Goal: Task Accomplishment & Management: Use online tool/utility

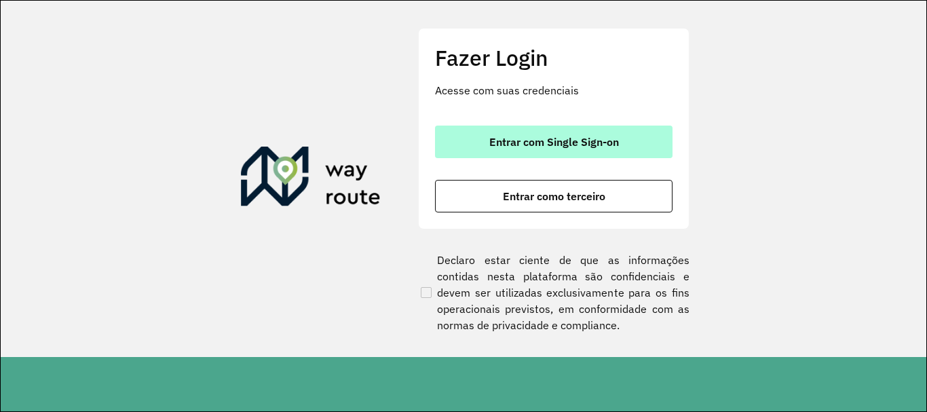
click at [479, 153] on button "Entrar com Single Sign-on" at bounding box center [553, 142] width 237 height 33
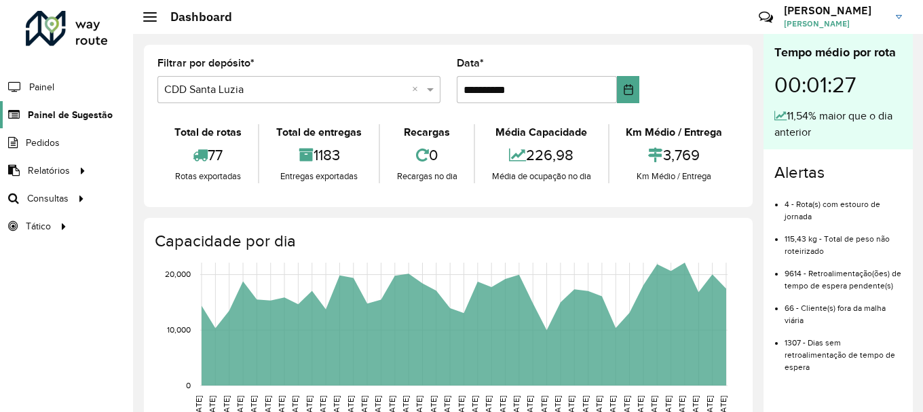
click at [99, 108] on span "Painel de Sugestão" at bounding box center [70, 115] width 85 height 14
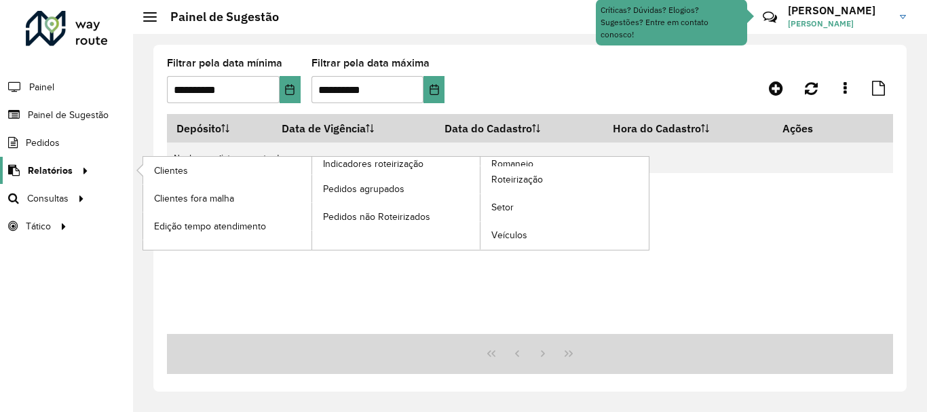
click at [60, 172] on span "Relatórios" at bounding box center [50, 171] width 45 height 14
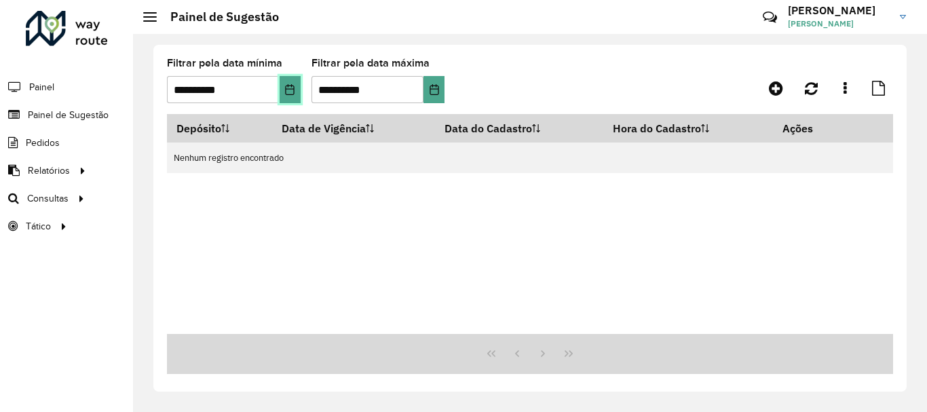
click at [290, 93] on icon "Choose Date" at bounding box center [289, 89] width 11 height 11
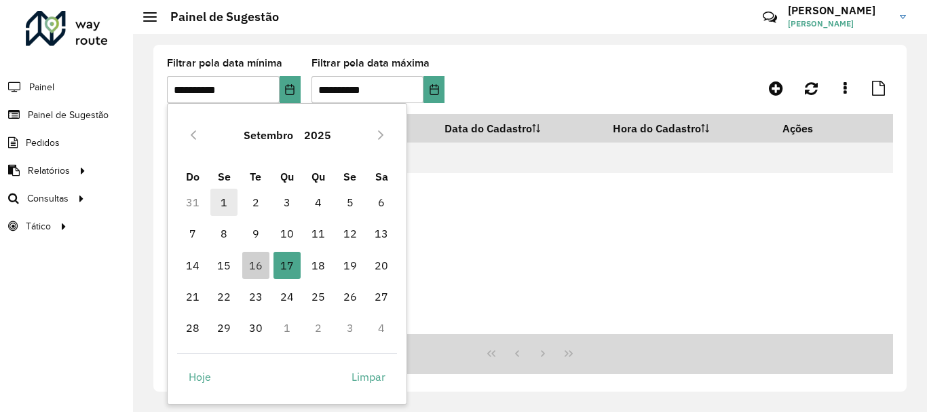
click at [227, 199] on span "1" at bounding box center [223, 202] width 27 height 27
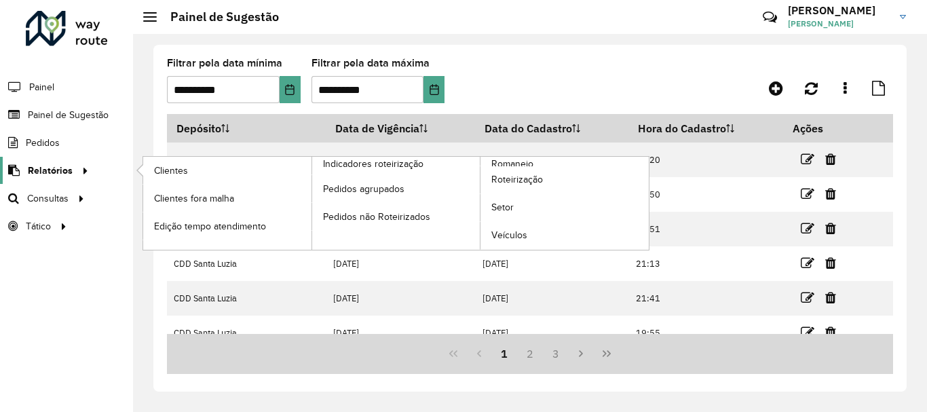
click at [81, 167] on icon at bounding box center [83, 169] width 12 height 20
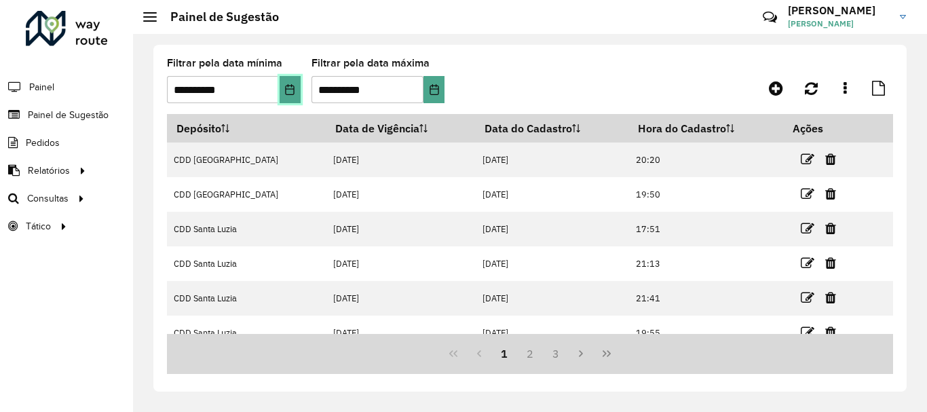
click at [284, 90] on button "Choose Date" at bounding box center [290, 89] width 21 height 27
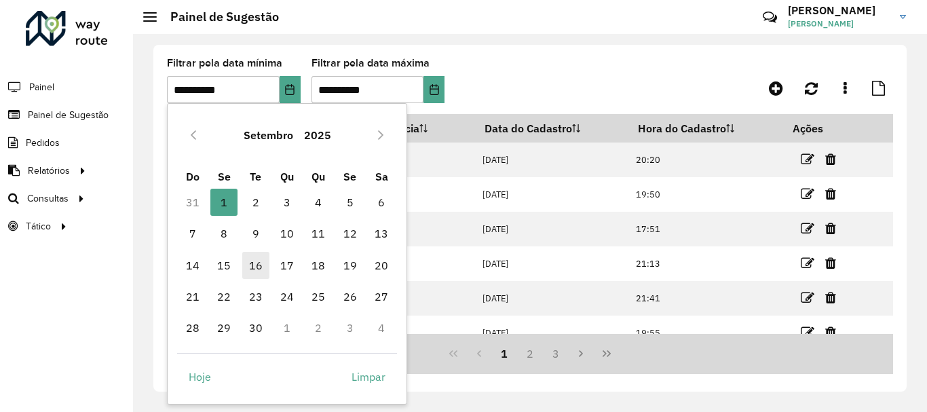
click at [254, 263] on span "16" at bounding box center [255, 265] width 27 height 27
type input "**********"
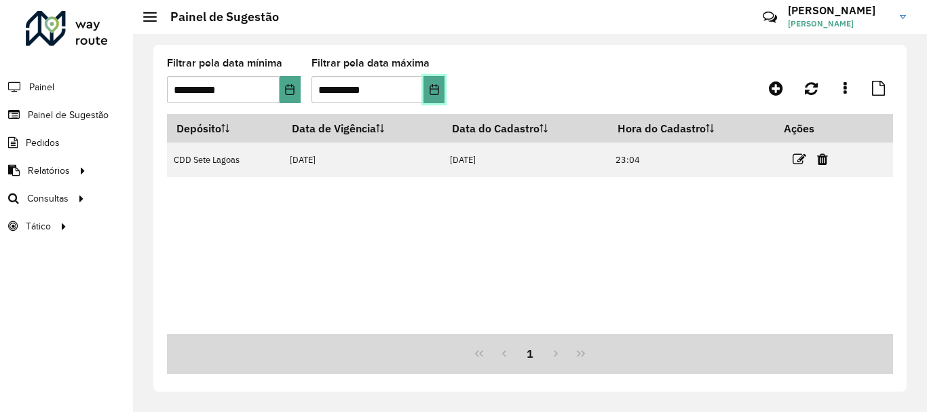
click at [442, 88] on button "Choose Date" at bounding box center [433, 89] width 21 height 27
click at [422, 8] on hb-header "Painel de Sugestão Críticas? Dúvidas? Elogios? Sugestões? Entre em contato cono…" at bounding box center [530, 17] width 794 height 34
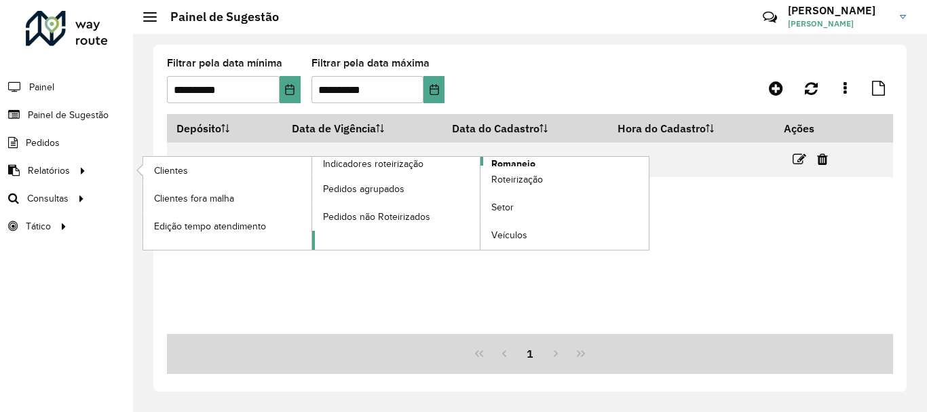
click at [515, 162] on span "Romaneio" at bounding box center [513, 164] width 44 height 14
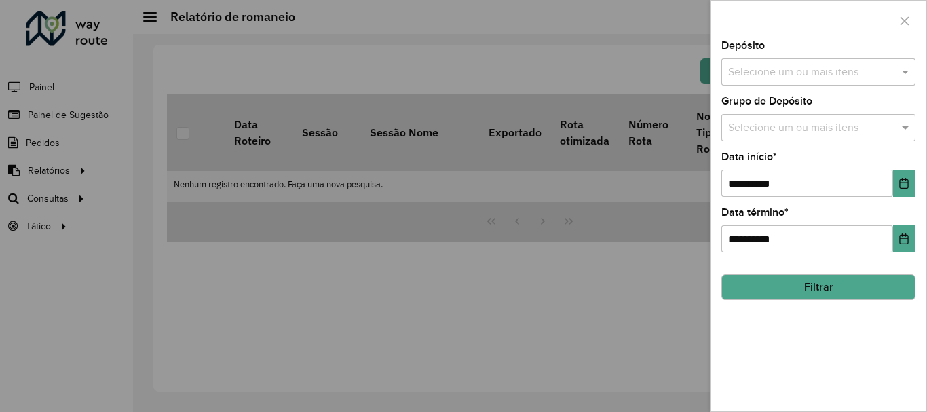
click at [783, 65] on input "text" at bounding box center [812, 72] width 174 height 16
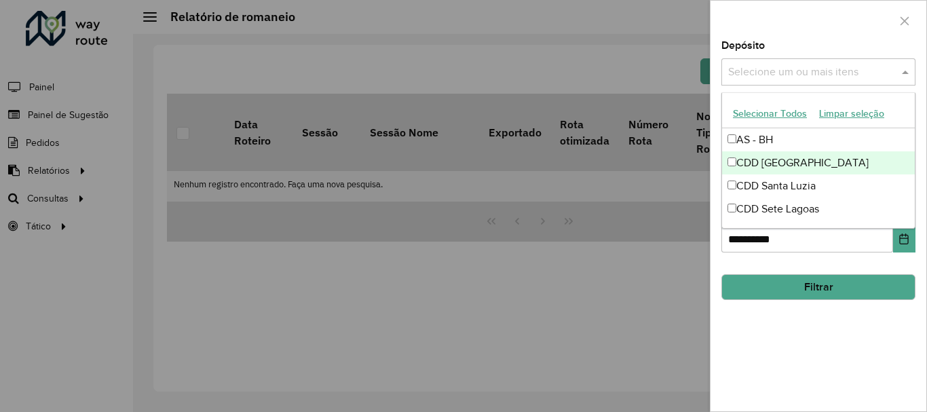
click at [787, 166] on div "CDD Belo Horizonte" at bounding box center [818, 162] width 193 height 23
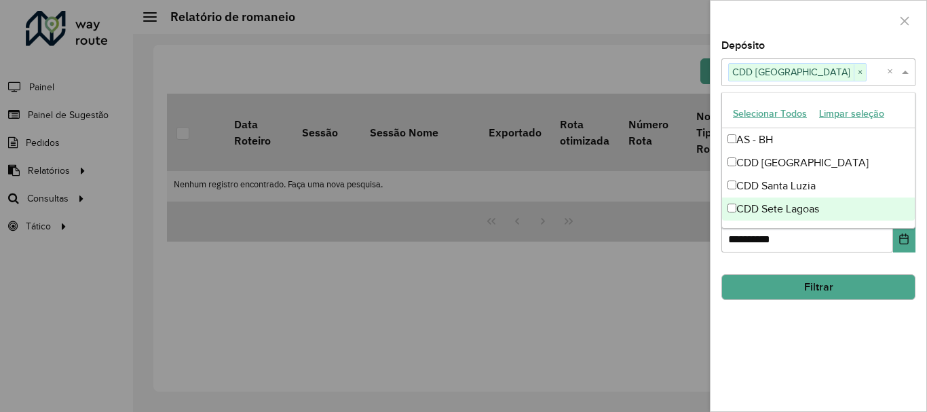
click at [799, 324] on div "**********" at bounding box center [818, 226] width 216 height 370
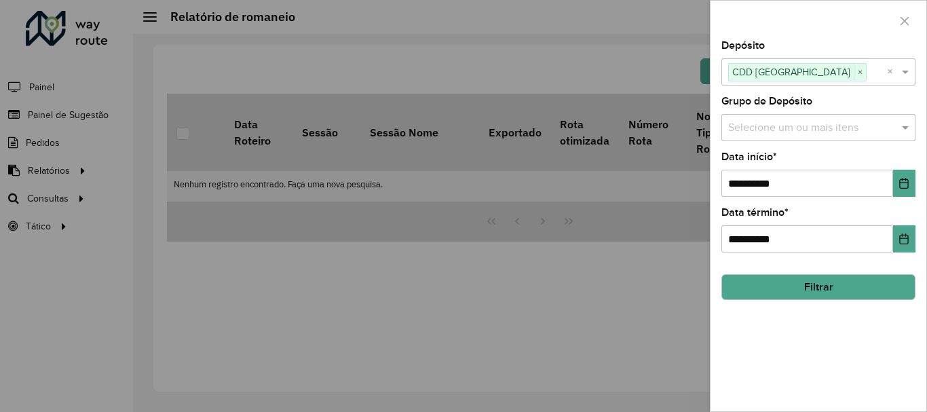
click at [830, 360] on div "**********" at bounding box center [818, 226] width 216 height 370
click at [869, 12] on div at bounding box center [818, 21] width 216 height 40
click at [906, 183] on icon "Choose Date" at bounding box center [904, 183] width 9 height 11
click at [828, 305] on div "**********" at bounding box center [818, 226] width 216 height 370
click at [851, 292] on button "Filtrar" at bounding box center [818, 287] width 194 height 26
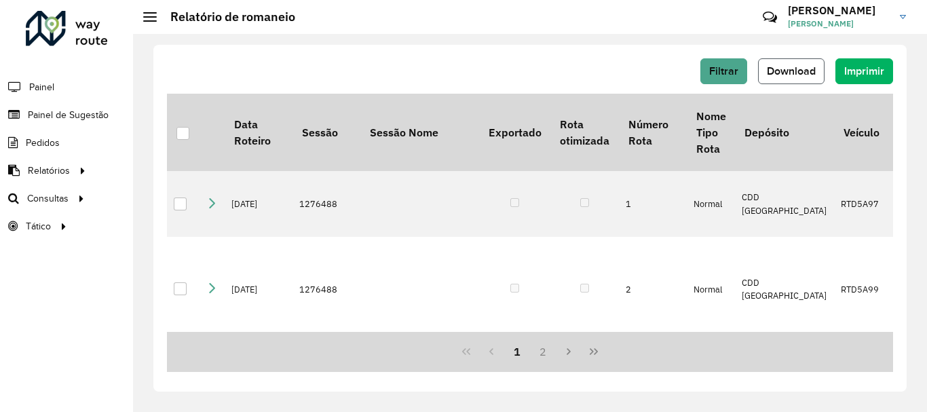
click at [802, 72] on span "Download" at bounding box center [791, 71] width 49 height 12
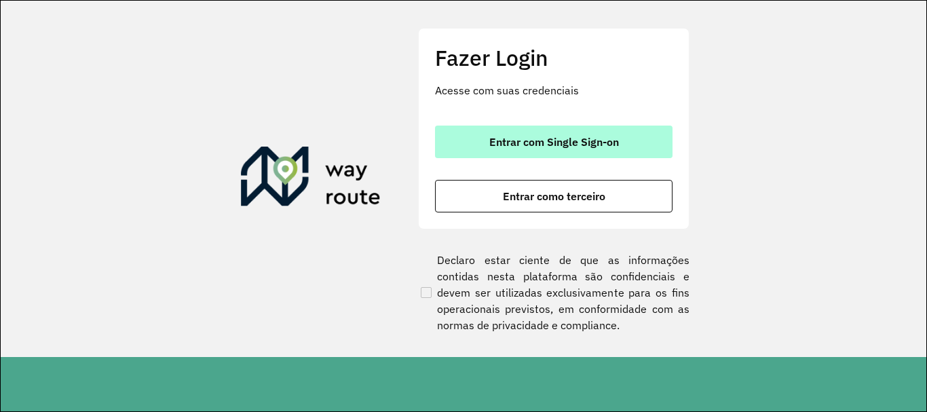
click at [572, 139] on span "Entrar com Single Sign-on" at bounding box center [554, 141] width 130 height 11
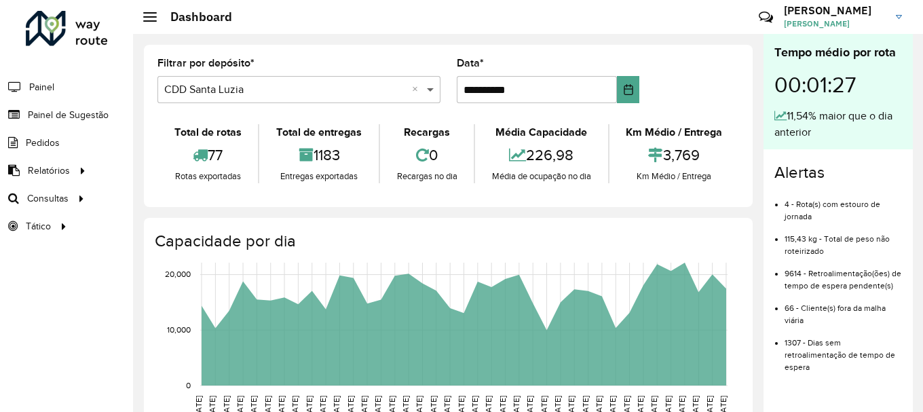
click at [431, 89] on span at bounding box center [431, 89] width 17 height 16
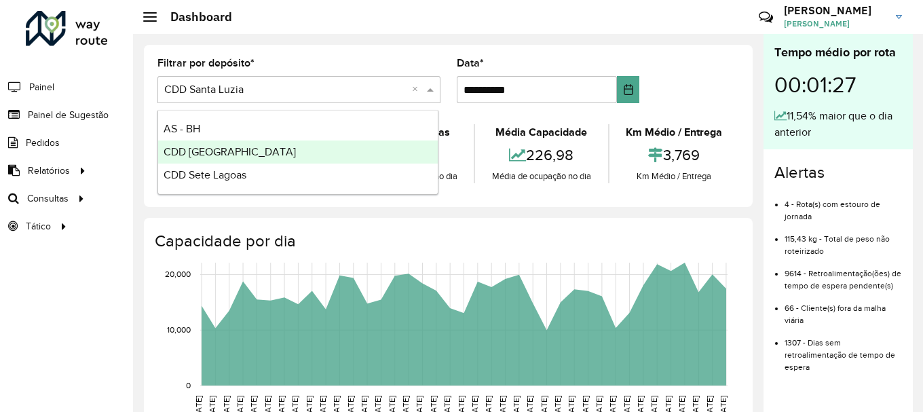
click at [335, 143] on div "CDD Belo Horizonte" at bounding box center [298, 151] width 280 height 23
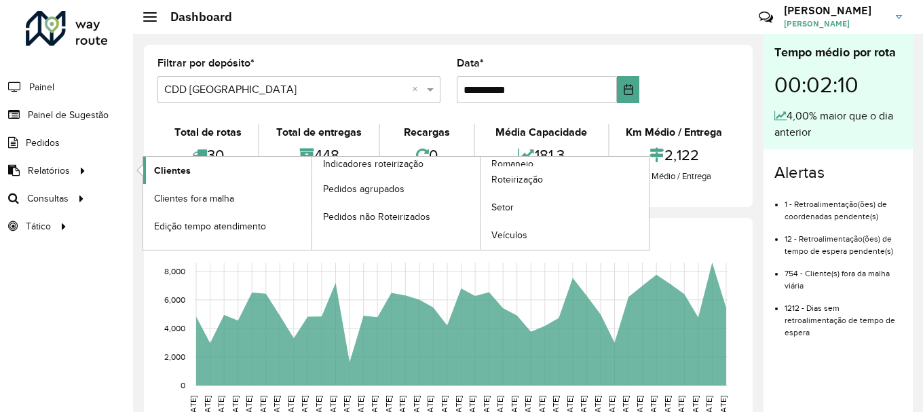
click at [174, 168] on span "Clientes" at bounding box center [172, 171] width 37 height 14
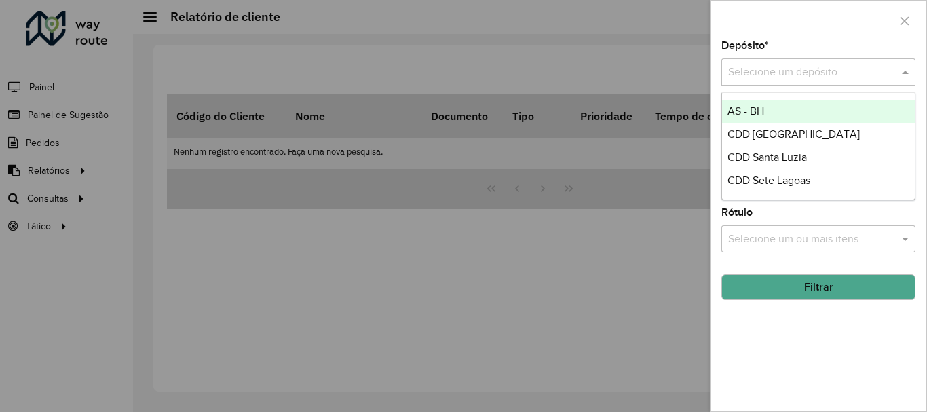
click at [799, 83] on div "Selecione um depósito" at bounding box center [818, 71] width 194 height 27
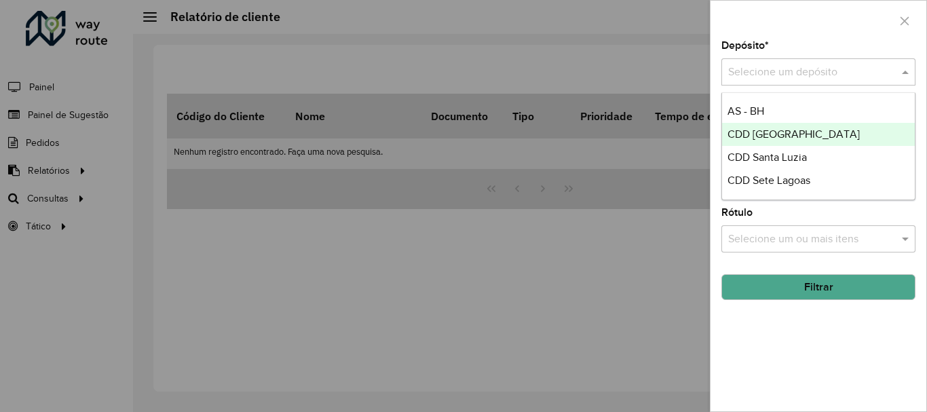
click at [786, 134] on span "CDD Belo Horizonte" at bounding box center [793, 134] width 132 height 12
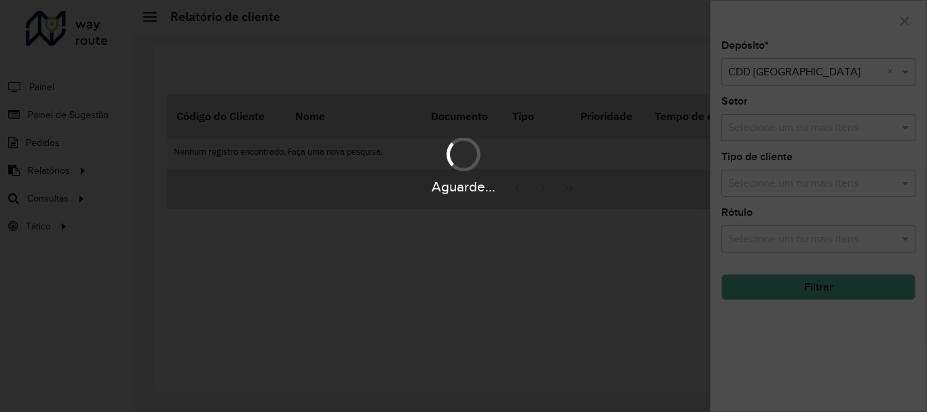
click at [854, 339] on div "Aguarde..." at bounding box center [463, 206] width 927 height 412
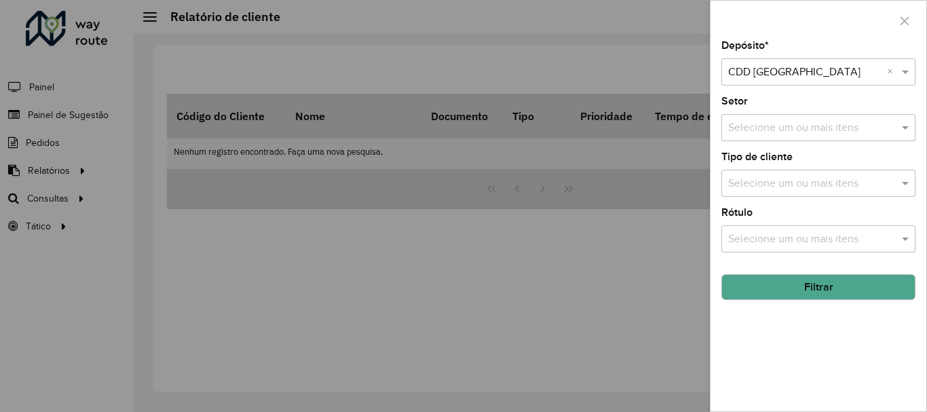
click at [799, 117] on div "Selecione um ou mais itens" at bounding box center [818, 127] width 194 height 27
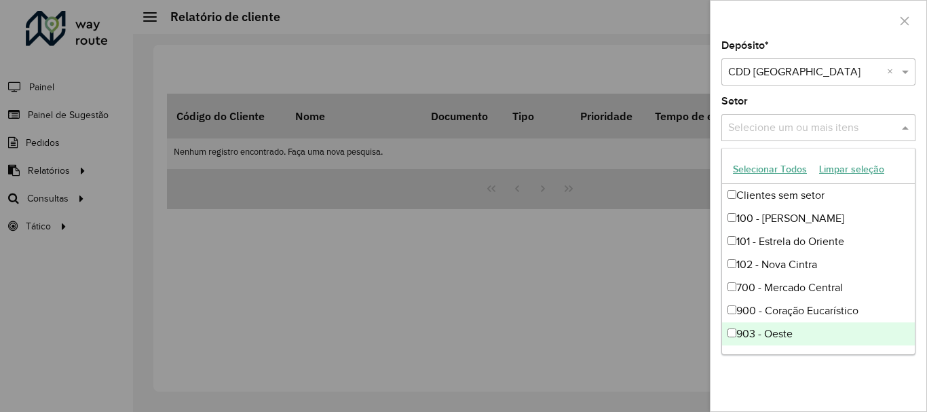
click at [800, 379] on div "Depósito * Selecione um depósito × CDD Belo Horizonte × Setor Selecione um ou m…" at bounding box center [818, 226] width 216 height 370
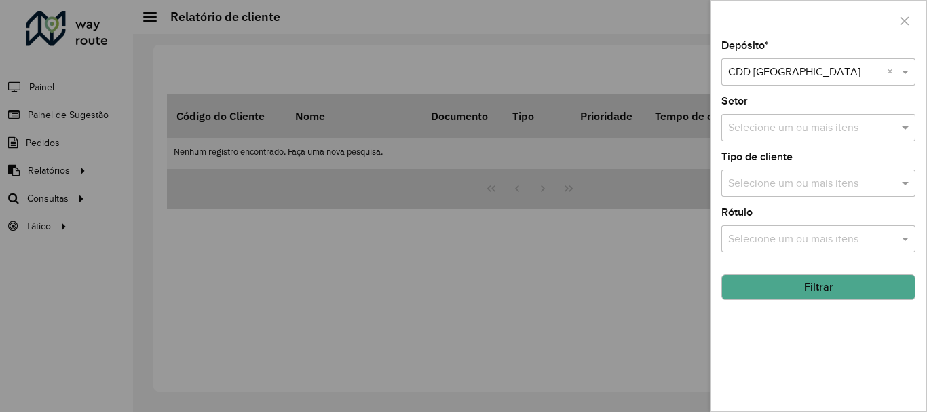
click at [810, 185] on input "text" at bounding box center [812, 184] width 174 height 16
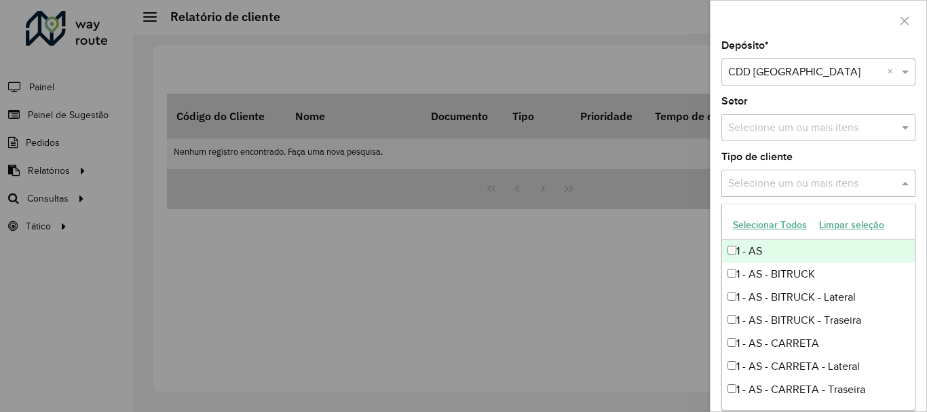
click at [852, 161] on div "Tipo de cliente Selecione um ou mais itens" at bounding box center [818, 174] width 194 height 45
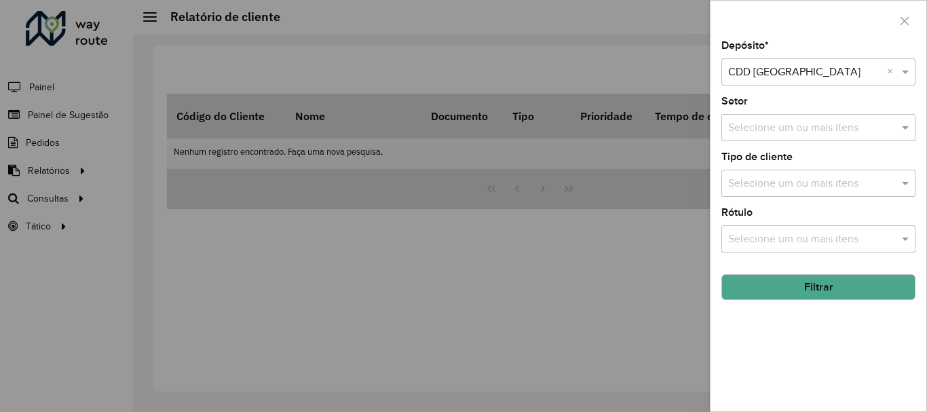
click at [826, 227] on div "Selecione um ou mais itens" at bounding box center [818, 238] width 194 height 27
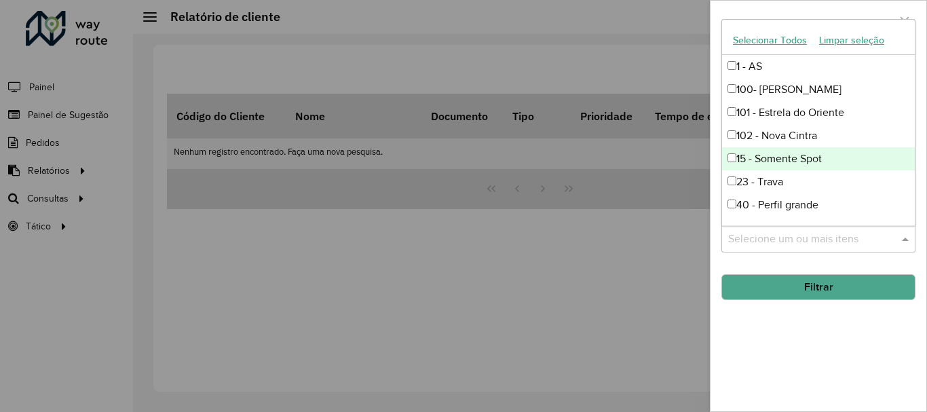
click at [784, 383] on div "Depósito * Selecione um depósito × CDD Belo Horizonte × Setor Selecione um ou m…" at bounding box center [818, 226] width 216 height 370
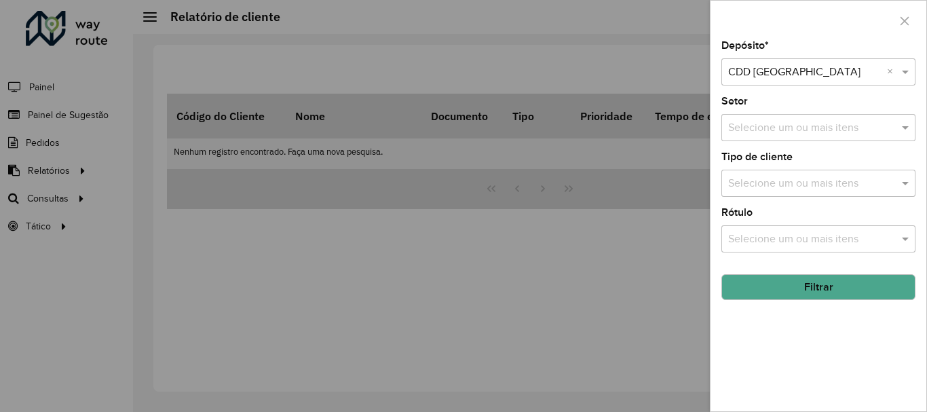
click at [780, 138] on div "Selecione um ou mais itens" at bounding box center [818, 127] width 194 height 27
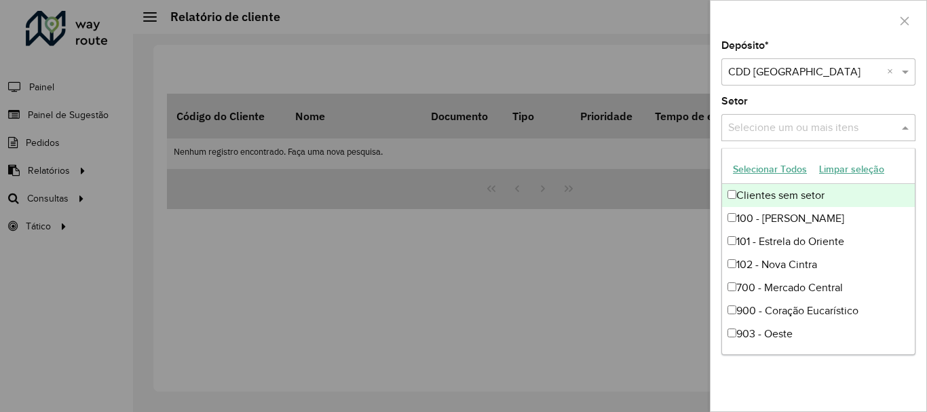
click at [768, 111] on div "Setor Selecione um ou mais itens" at bounding box center [818, 118] width 194 height 45
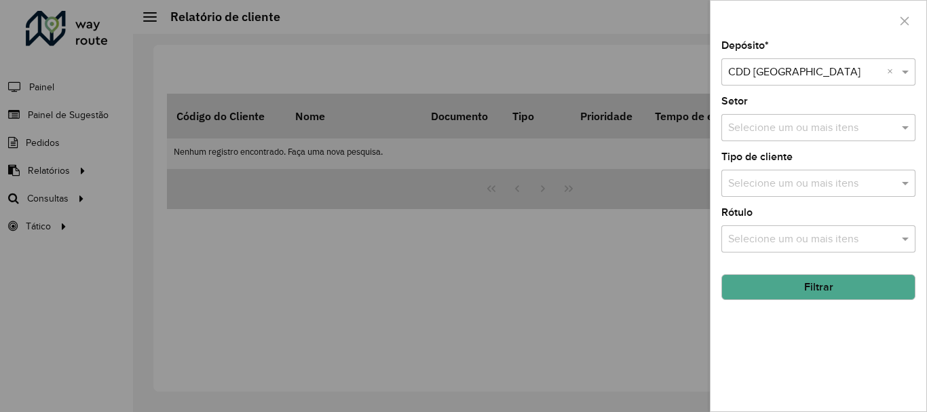
click at [513, 38] on div at bounding box center [463, 206] width 927 height 412
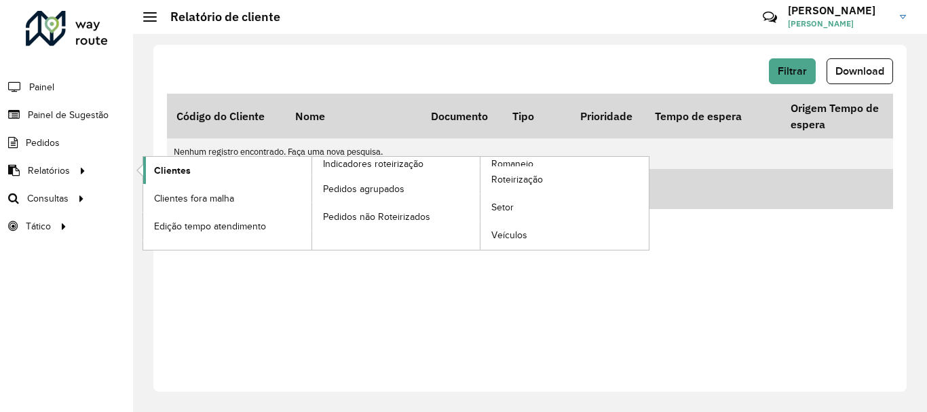
click at [173, 169] on span "Clientes" at bounding box center [172, 171] width 37 height 14
